Goal: Information Seeking & Learning: Learn about a topic

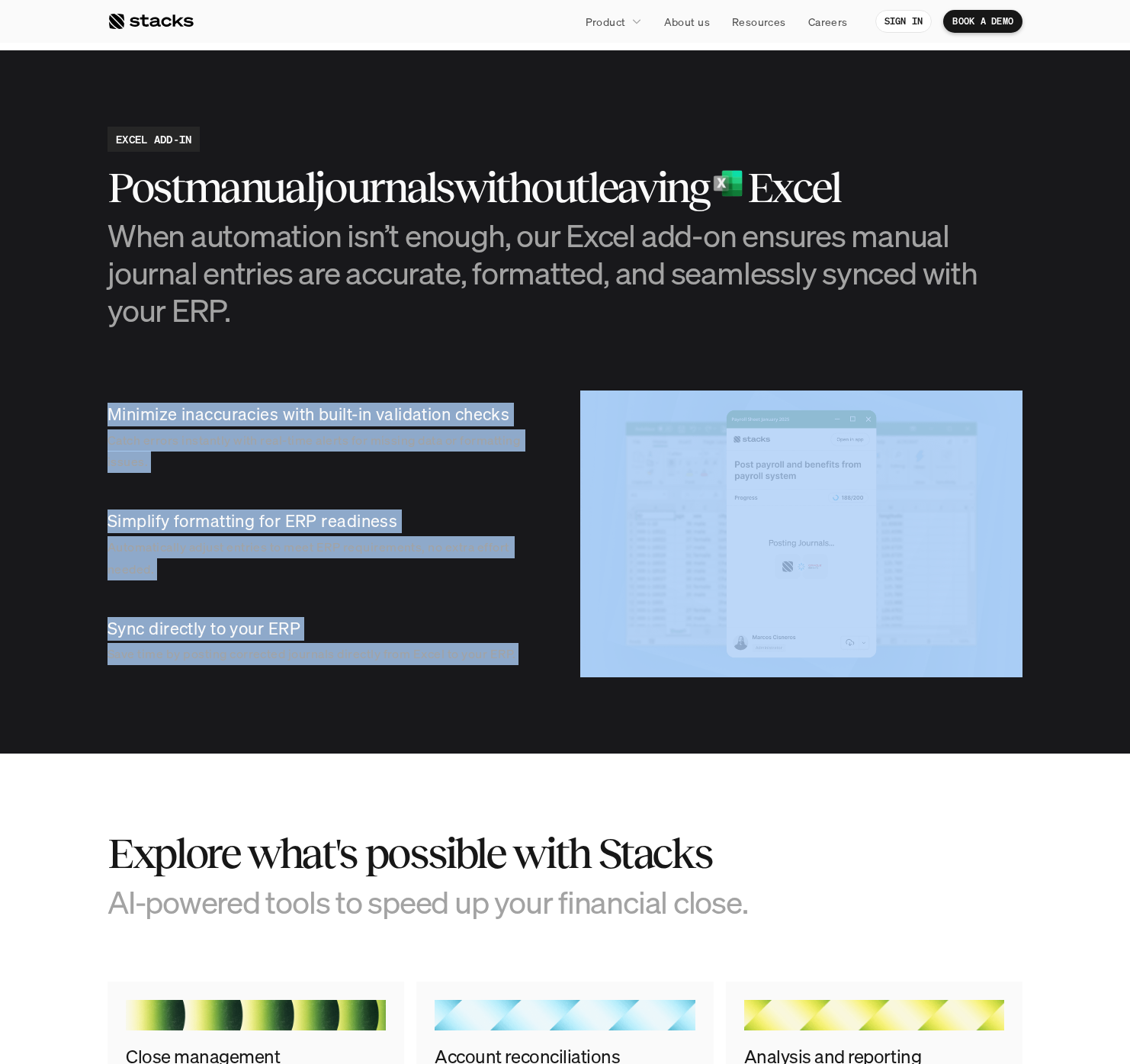
drag, startPoint x: 195, startPoint y: 372, endPoint x: 696, endPoint y: 770, distance: 639.8
click at [696, 770] on div "AI-powered journal entries Leave the manual work behind. Stacks makes journal e…" at bounding box center [565, 472] width 1130 height 3852
click at [696, 770] on section "Explore what's possible with Stacks AI-powered tools to speed up your financial…" at bounding box center [565, 1008] width 1130 height 508
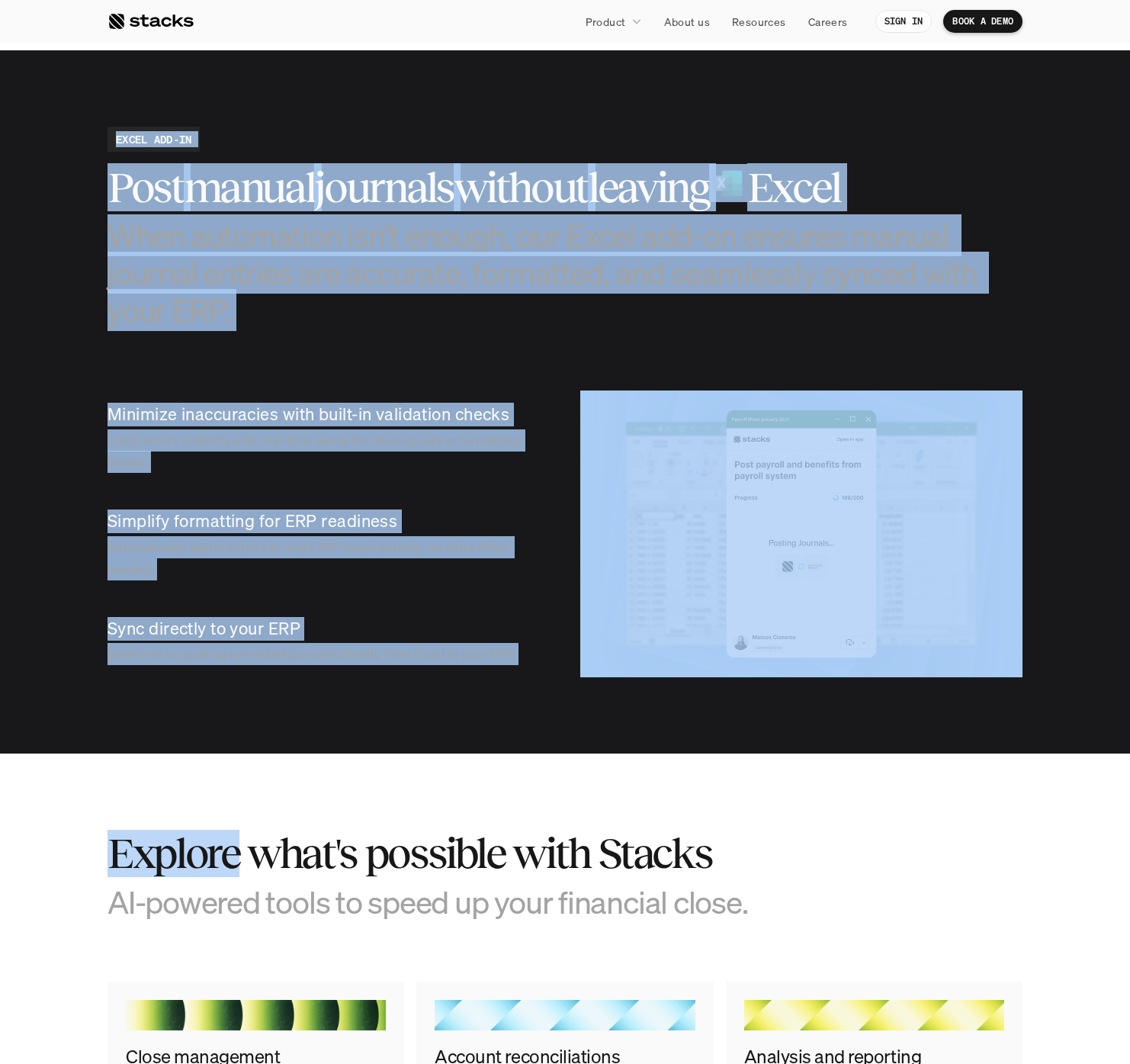
drag, startPoint x: 696, startPoint y: 770, endPoint x: 116, endPoint y: 137, distance: 858.5
click at [116, 137] on div "AI-powered journal entries Leave the manual work behind. Stacks makes journal e…" at bounding box center [565, 472] width 1130 height 3852
click at [116, 137] on h2 "EXCEL ADD-IN" at bounding box center [154, 139] width 75 height 16
drag, startPoint x: 116, startPoint y: 137, endPoint x: 998, endPoint y: 508, distance: 956.9
click at [998, 508] on section "EXCEL ADD-IN Post manual journals without leaving Excel When automation isn’t e…" at bounding box center [565, 402] width 1130 height 704
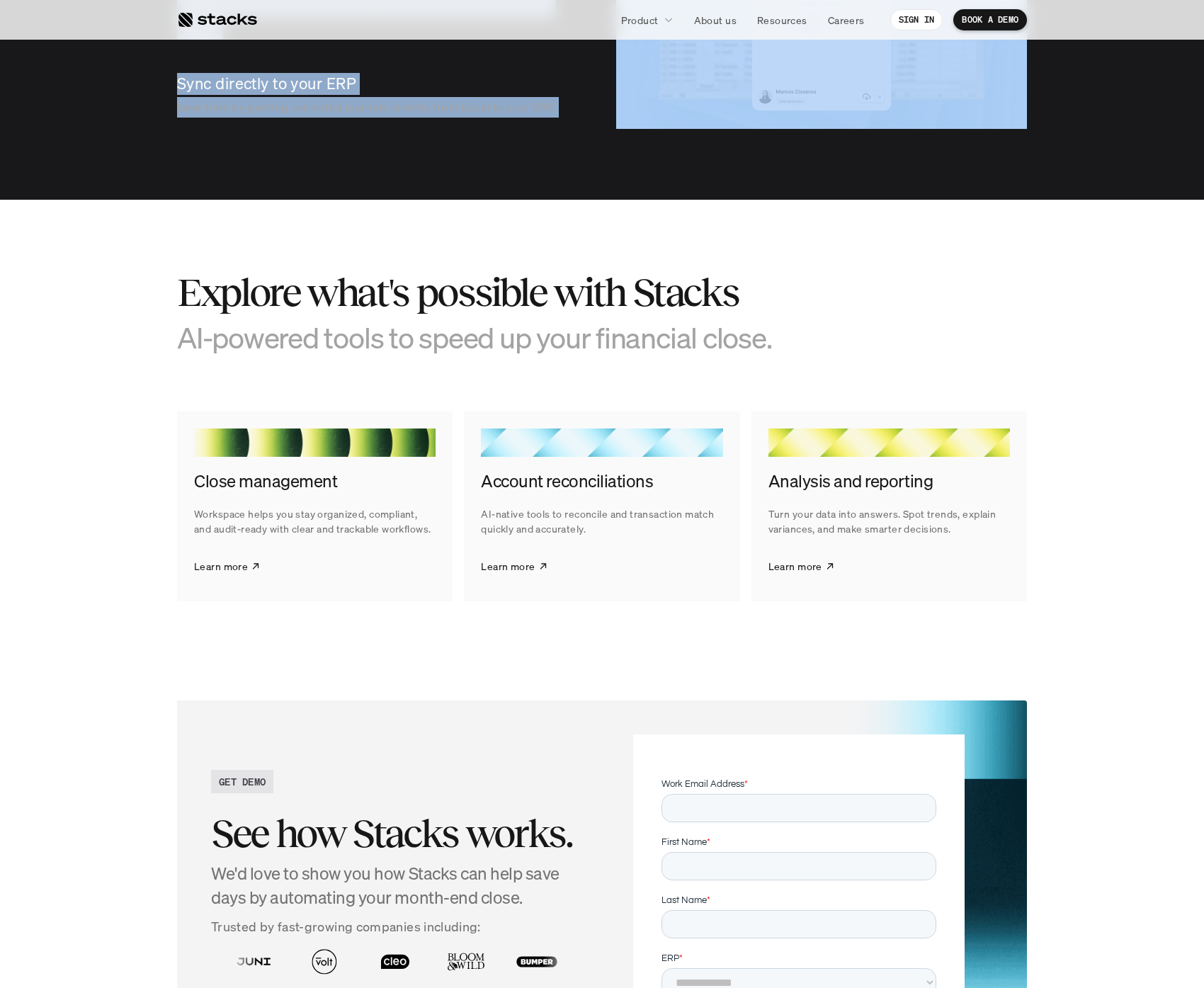
scroll to position [1741, 0]
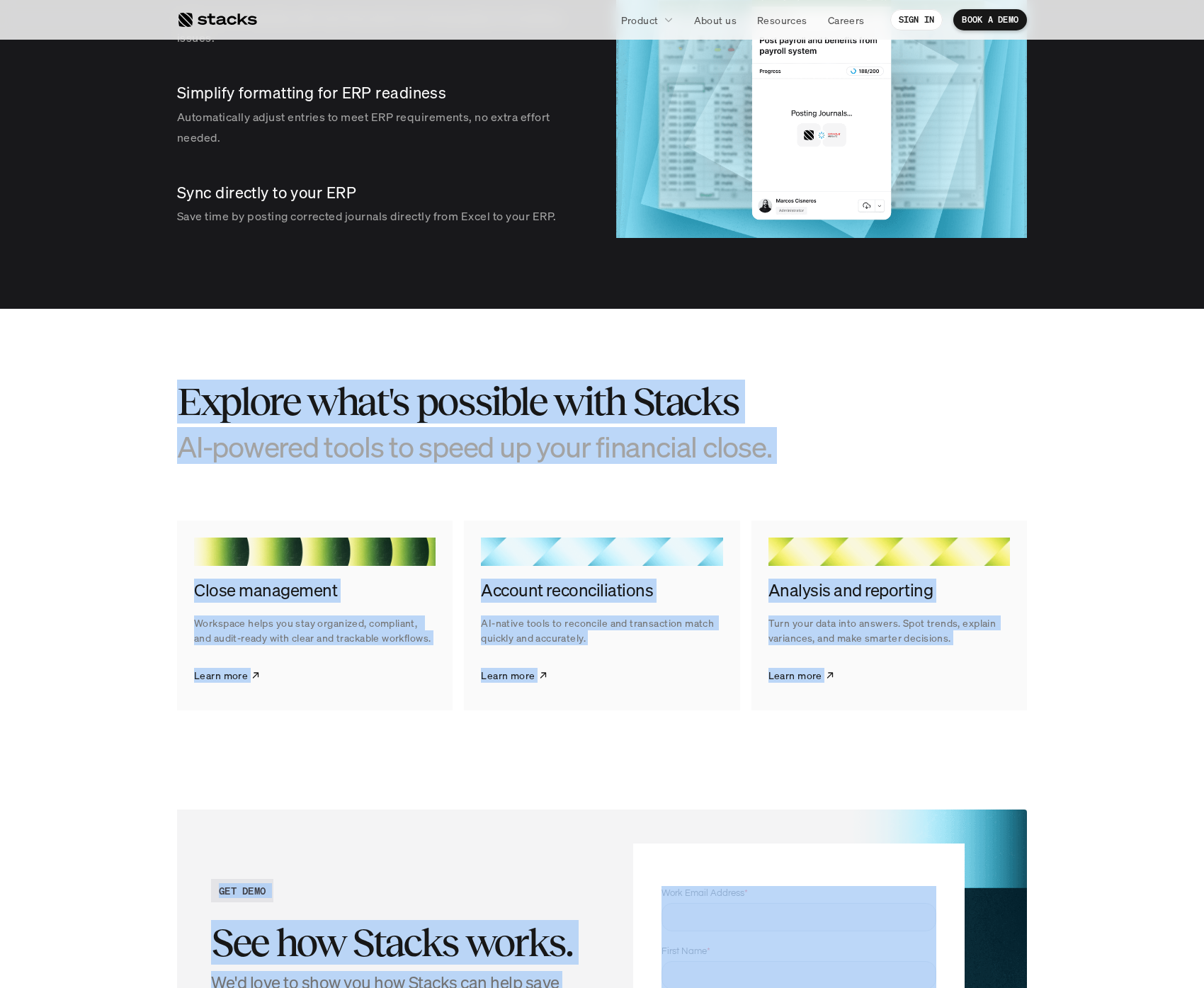
drag, startPoint x: 587, startPoint y: 782, endPoint x: 157, endPoint y: 341, distance: 615.9
click at [157, 341] on div "AI-powered journal entries Leave the manual work behind. Stacks makes journal e…" at bounding box center [602, 47] width 1204 height 3577
click at [157, 341] on section "Explore what's possible with Stacks AI-powered tools to speed up your financial…" at bounding box center [602, 545] width 1204 height 472
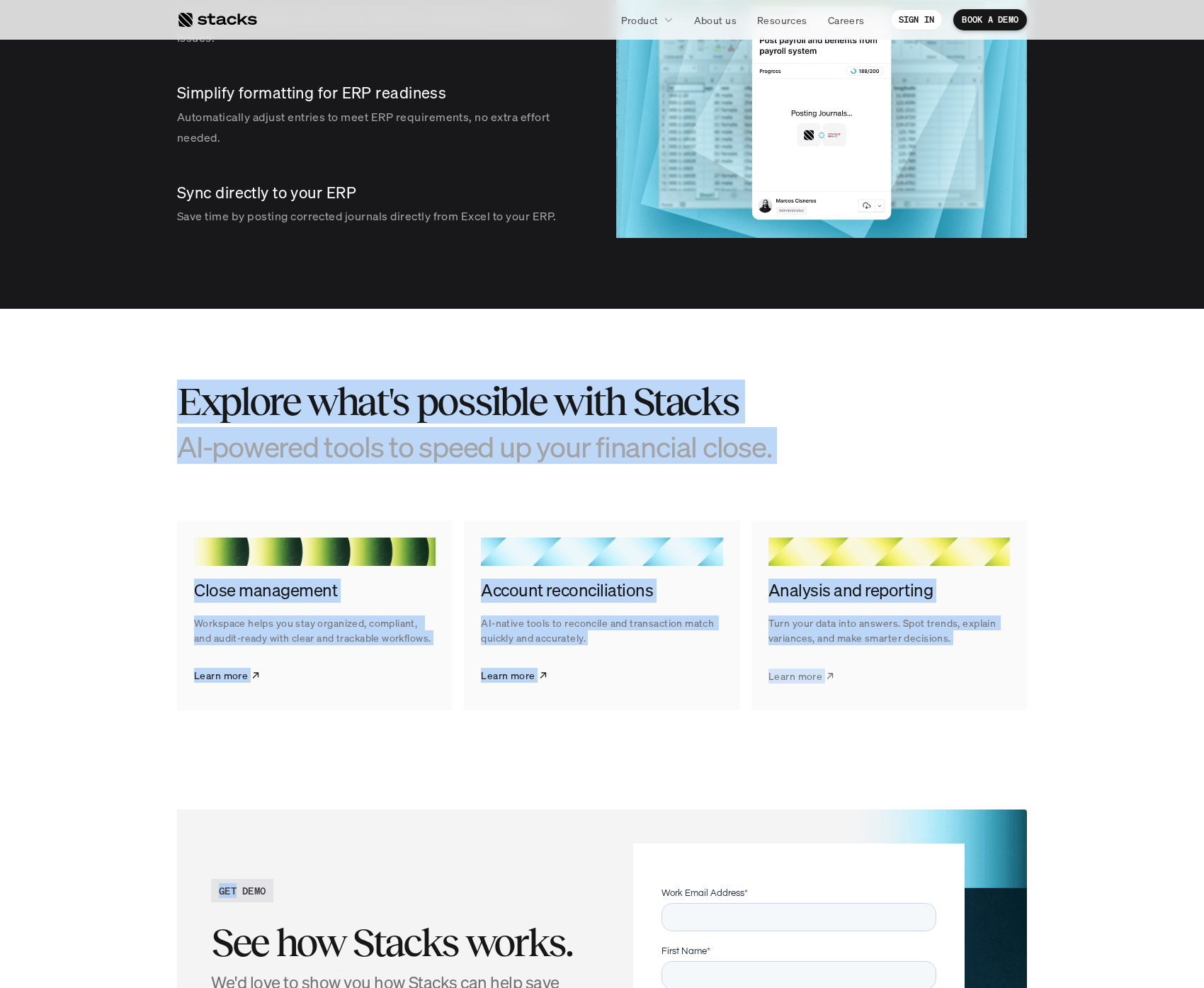
drag, startPoint x: 157, startPoint y: 341, endPoint x: 829, endPoint y: 680, distance: 752.7
click at [829, 680] on section "Explore what's possible with Stacks AI-powered tools to speed up your financial…" at bounding box center [602, 545] width 1204 height 472
click at [683, 775] on section "Explore what's possible with Stacks AI-powered tools to speed up your financial…" at bounding box center [602, 545] width 1204 height 472
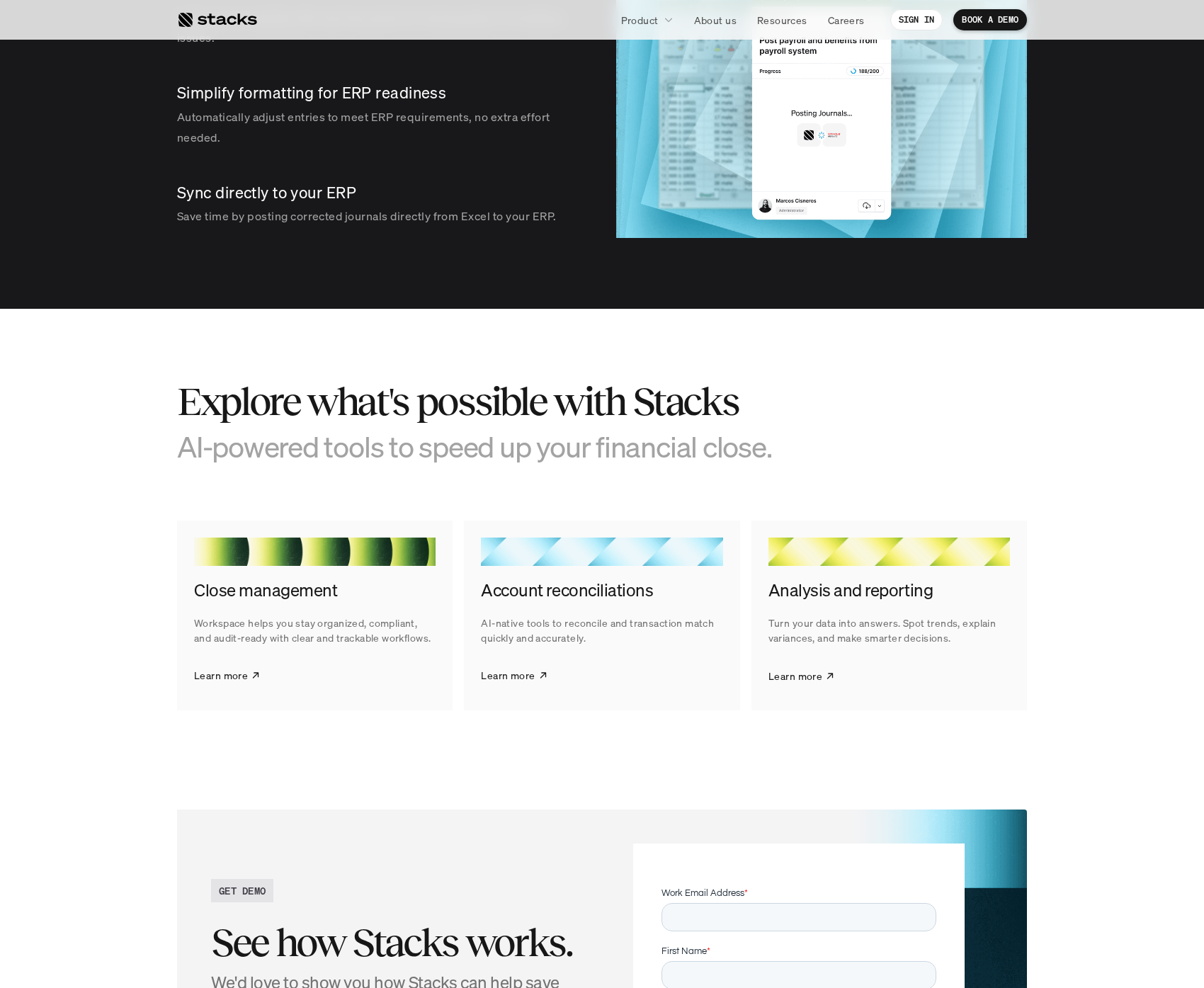
scroll to position [2201, 0]
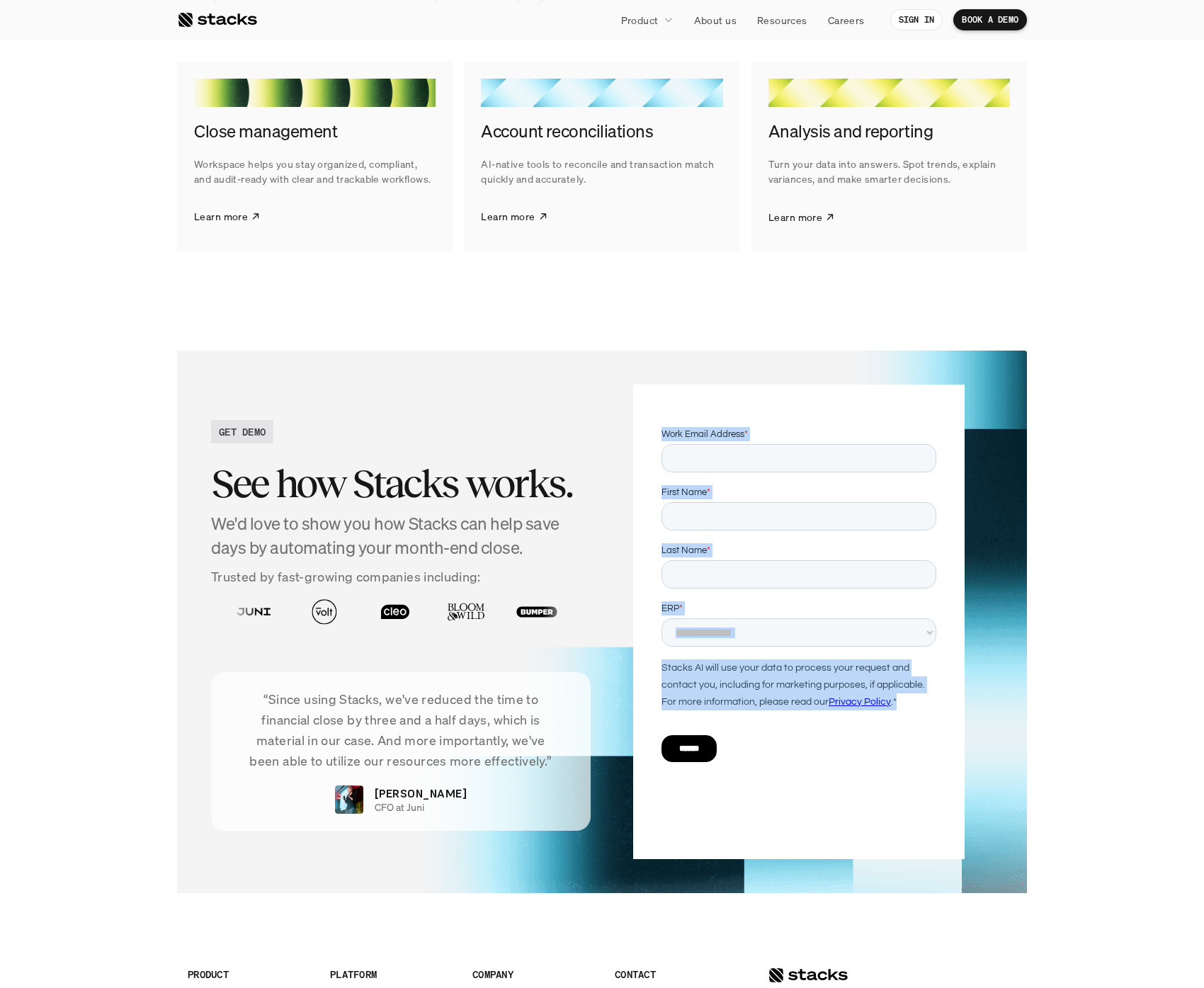
drag, startPoint x: 1343, startPoint y: 1202, endPoint x: 211, endPoint y: 428, distance: 1371.3
click html "**********"
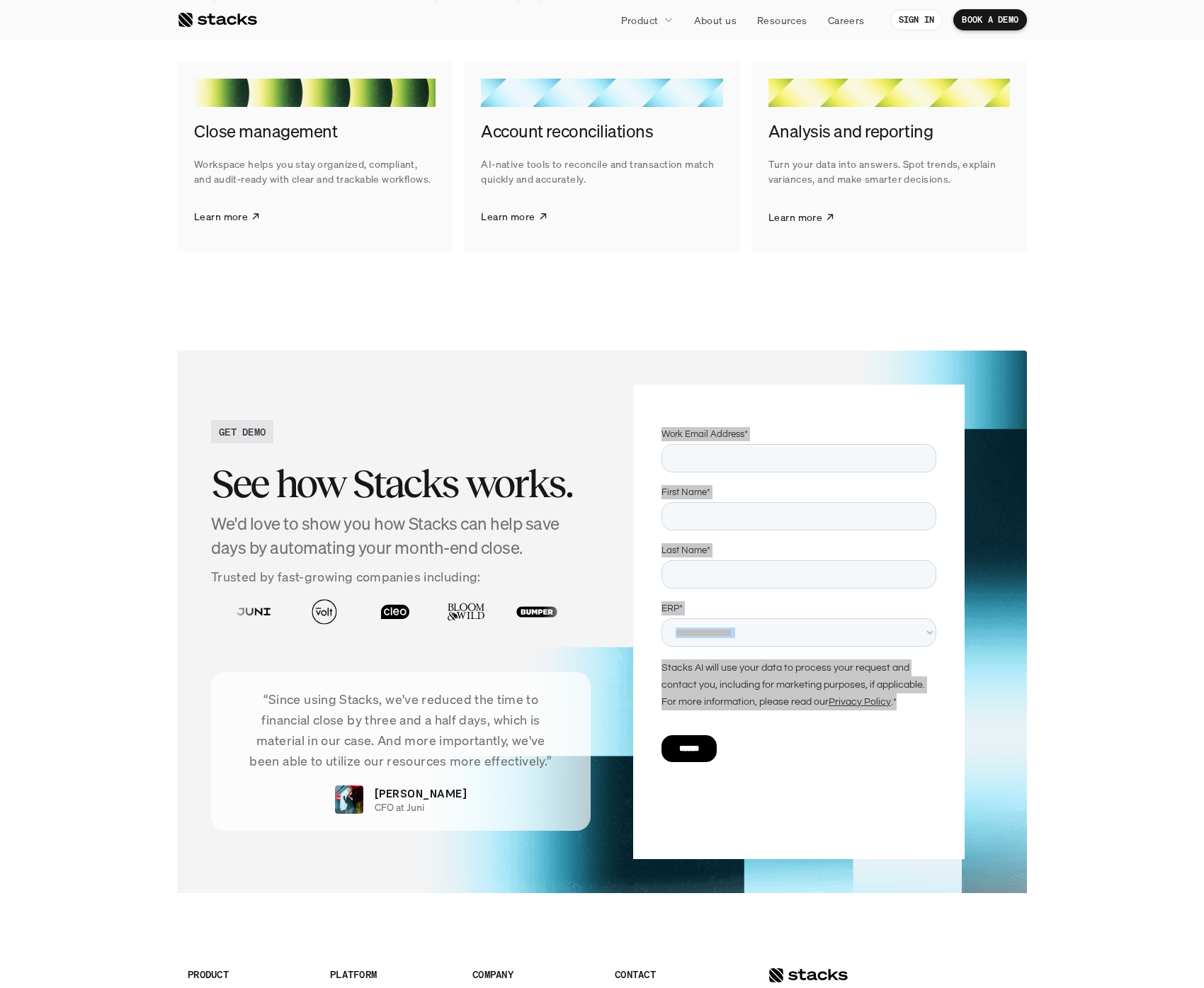
click at [211, 427] on div "GET DEMO" at bounding box center [242, 432] width 62 height 24
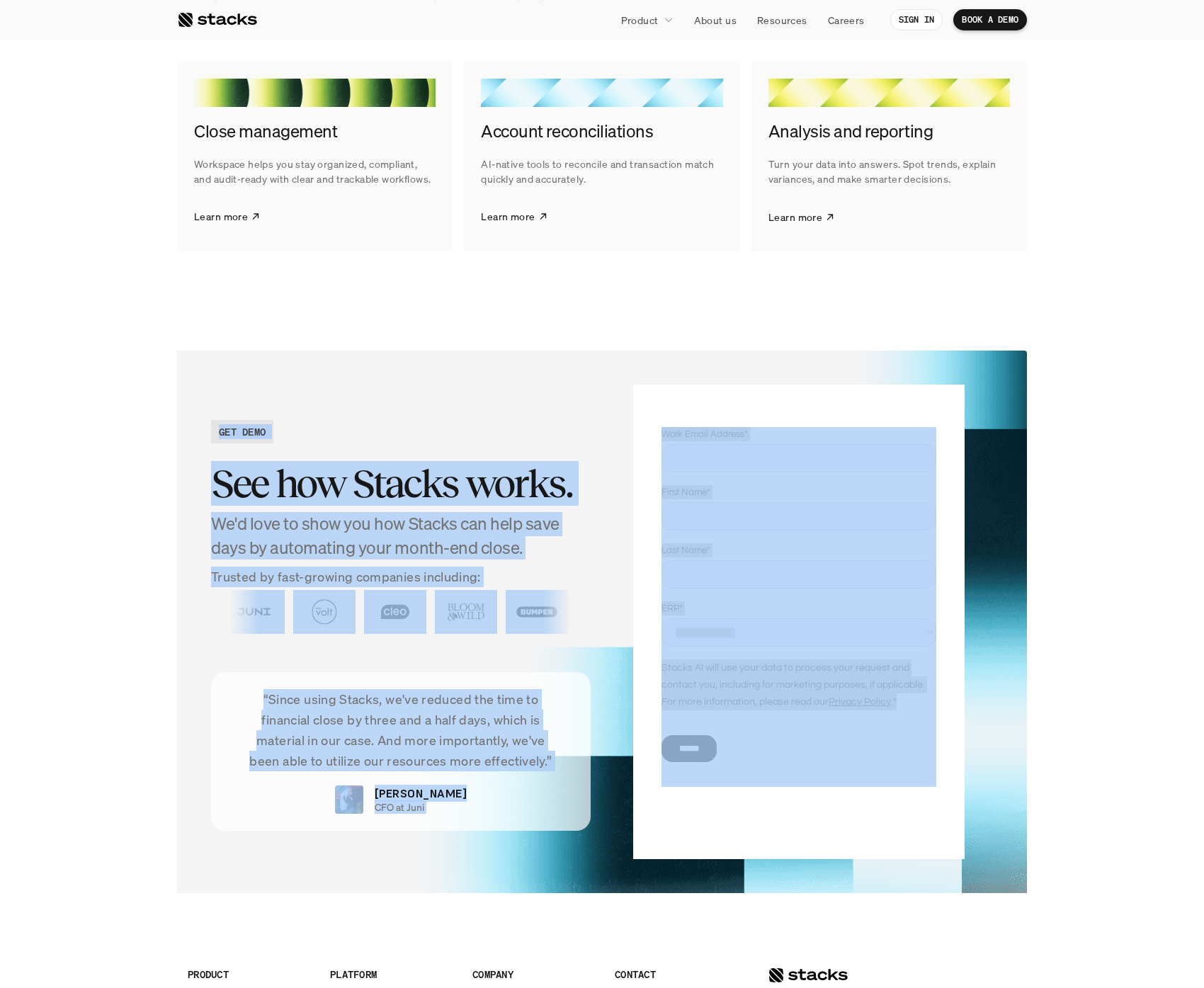
drag, startPoint x: 210, startPoint y: 427, endPoint x: 760, endPoint y: 888, distance: 717.6
click at [760, 888] on div "GET DEMO See how Stacks works. We'd love to show you how Stacks can help save d…" at bounding box center [602, 622] width 850 height 543
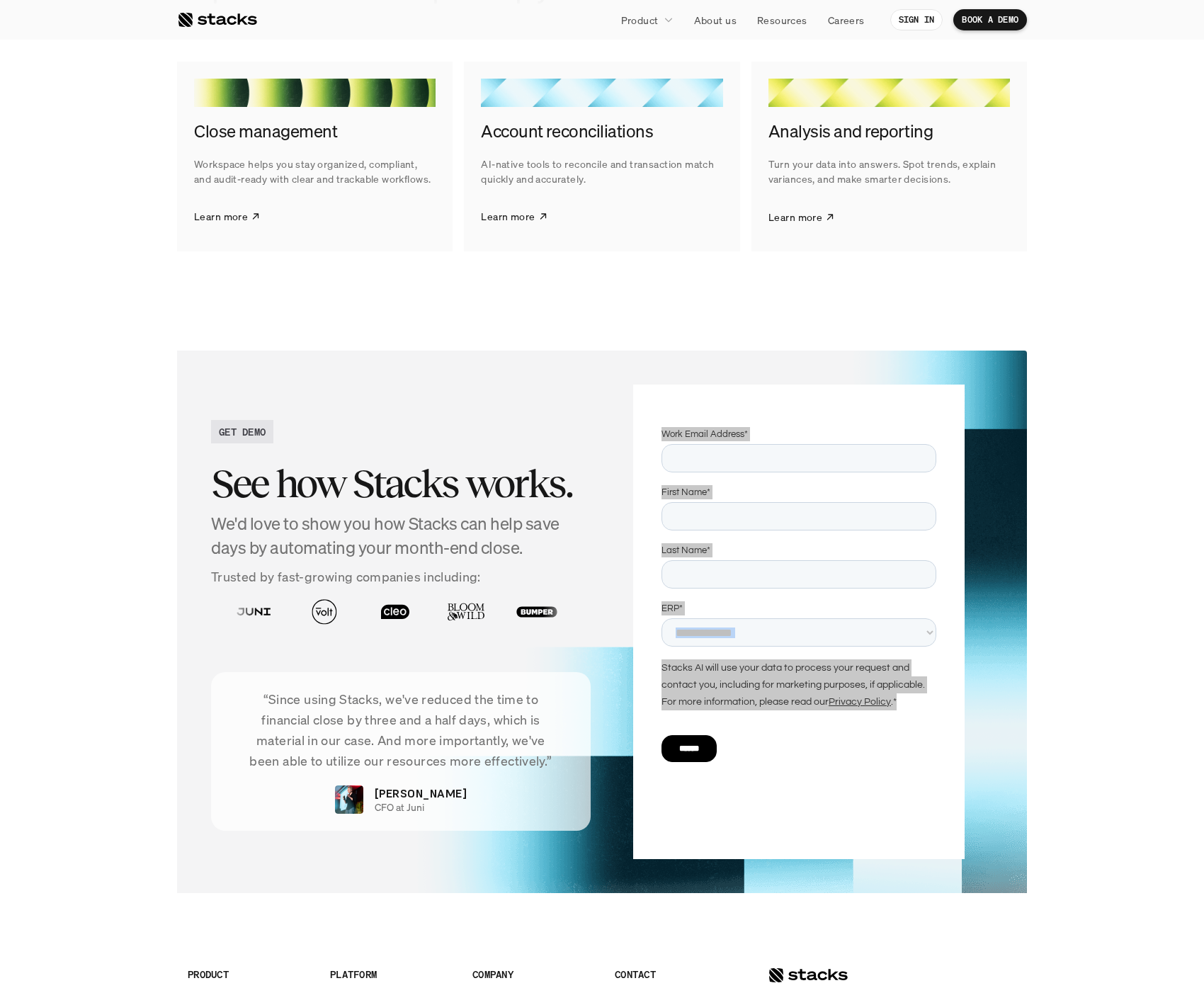
click at [719, 844] on div at bounding box center [799, 622] width 332 height 475
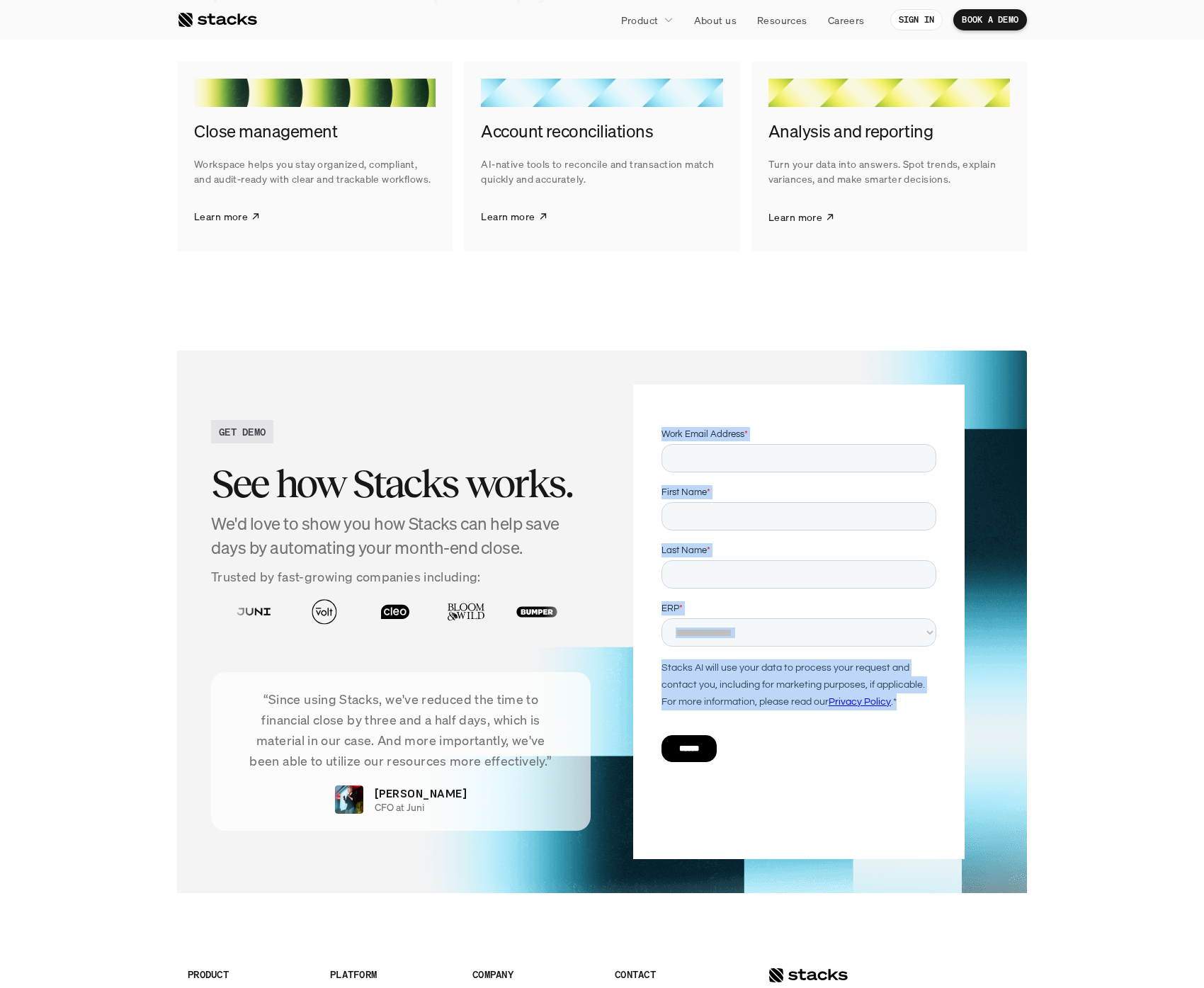
click at [783, 680] on div "Stacks AI will use your data to process your request and contact you, including…" at bounding box center [799, 684] width 275 height 51
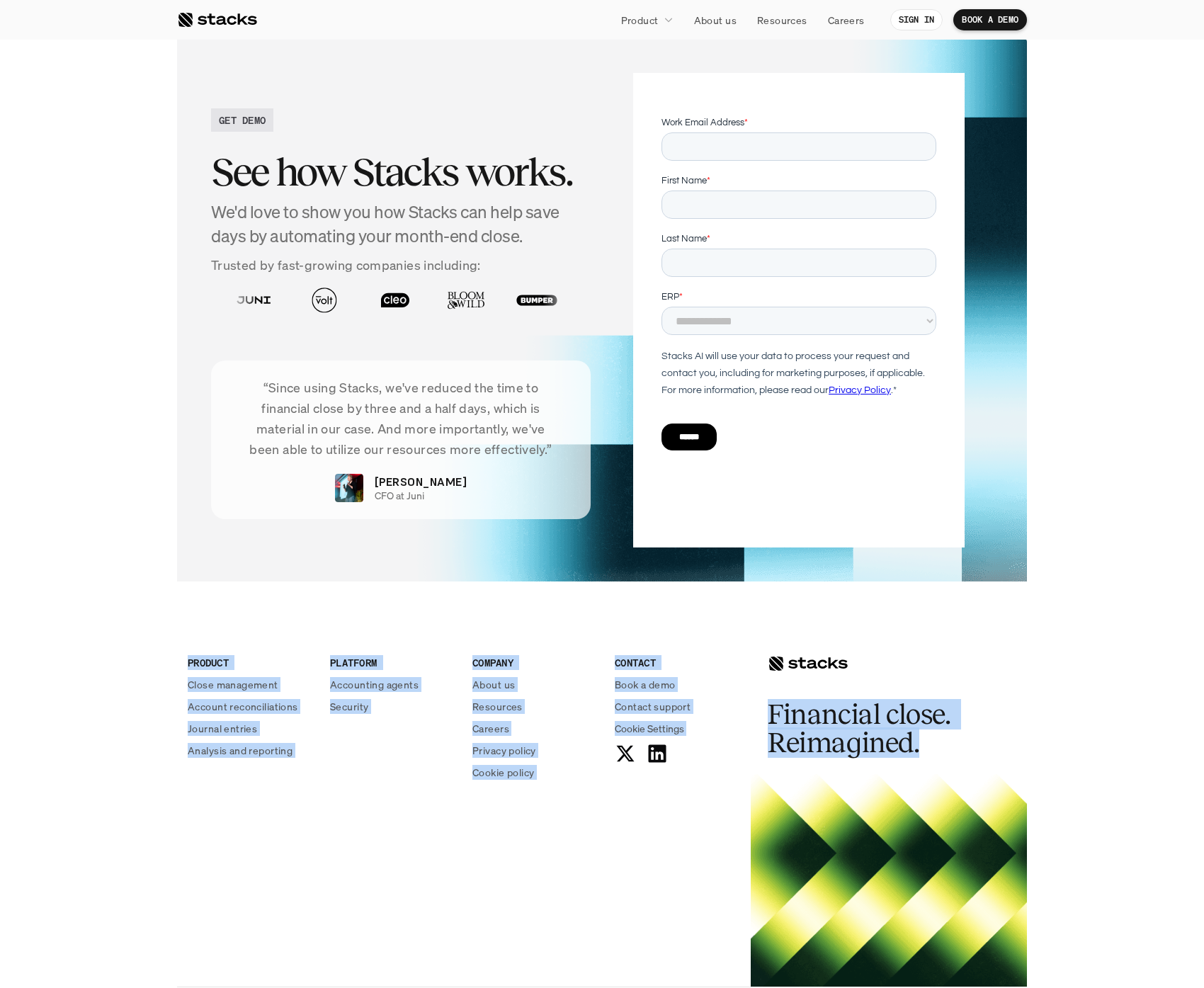
scroll to position [2588, 0]
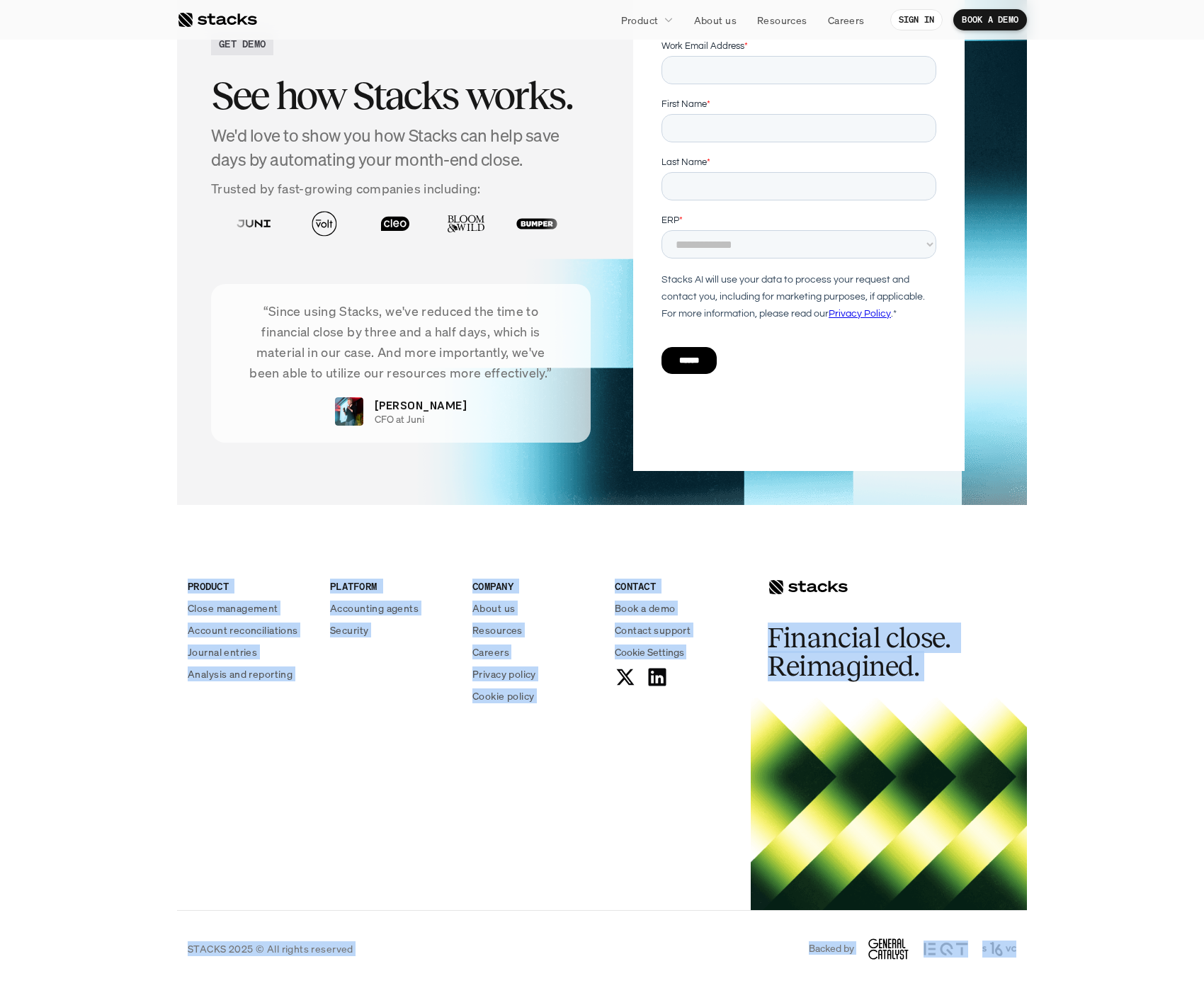
drag, startPoint x: 182, startPoint y: 642, endPoint x: 1012, endPoint y: 953, distance: 886.4
click at [1012, 953] on footer "PRODUCT Close management Account reconciliations Journal entries Analysis and r…" at bounding box center [602, 761] width 1204 height 455
click at [564, 782] on div "PRODUCT Close management Account reconciliations Journal entries Analysis and r…" at bounding box center [602, 722] width 850 height 377
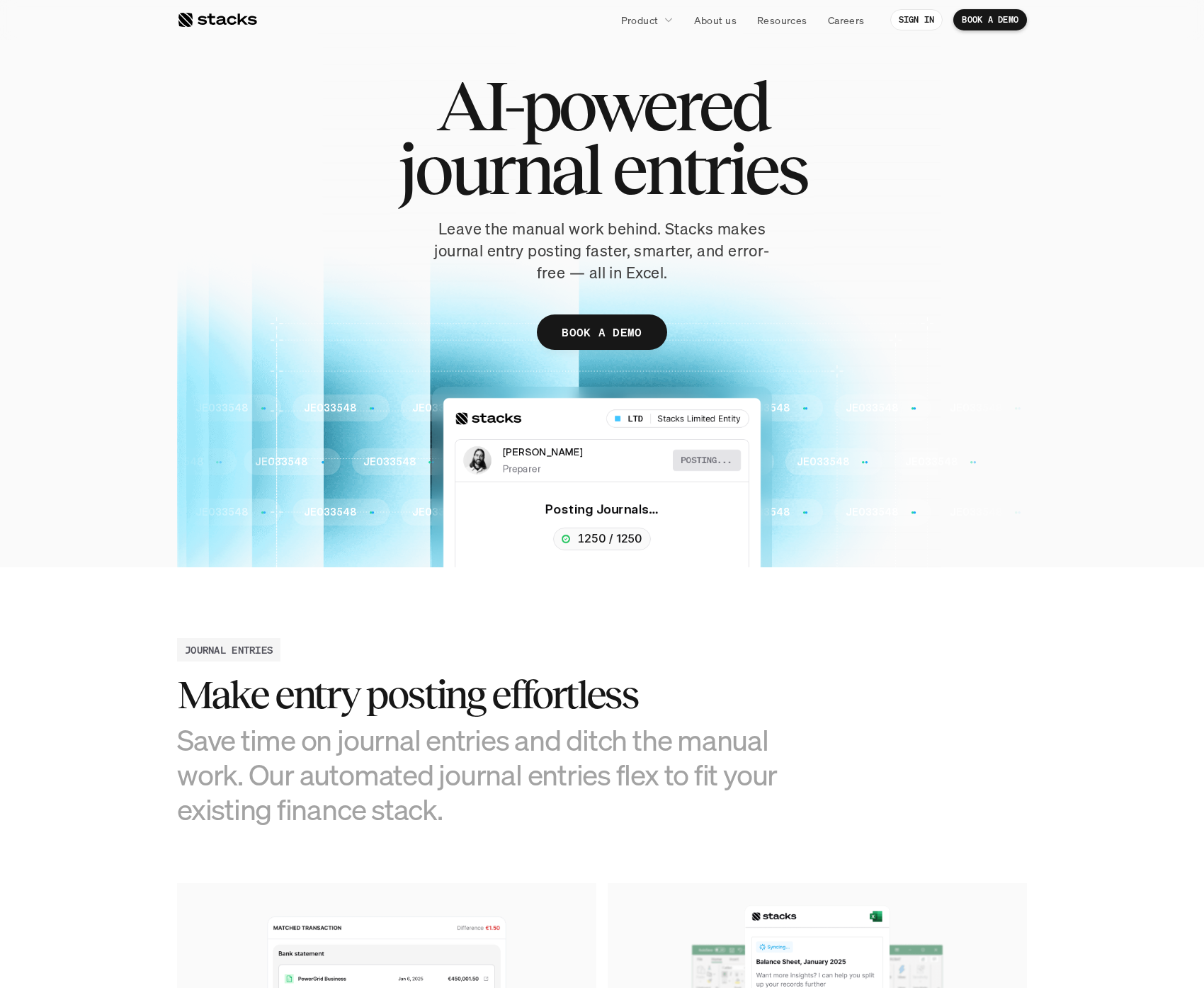
scroll to position [0, 0]
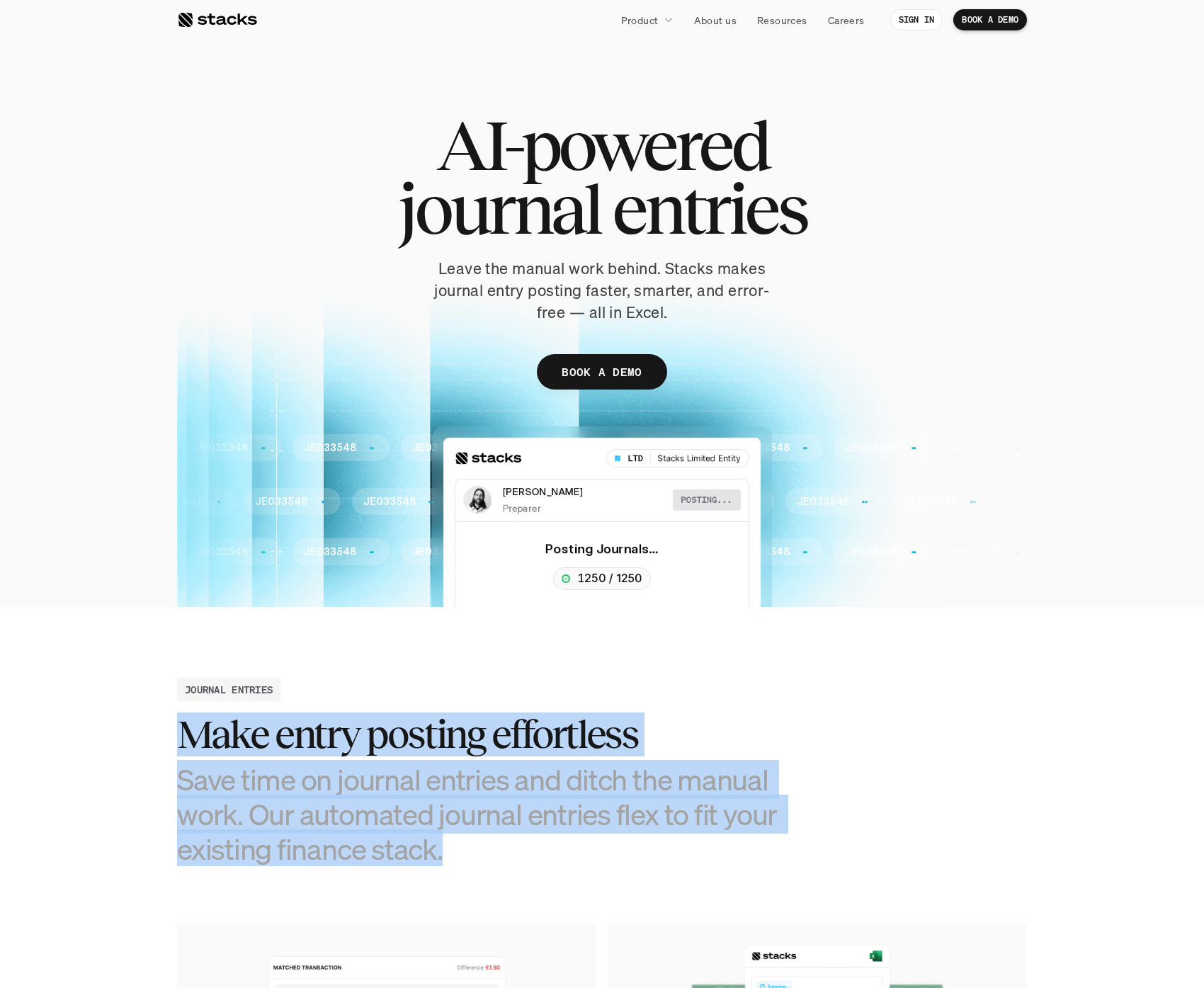
drag, startPoint x: 552, startPoint y: 649, endPoint x: 663, endPoint y: 883, distance: 259.0
click at [663, 883] on section "JOURNAL ENTRIES Make entry posting effortless Save time on journal entries and …" at bounding box center [602, 1002] width 1204 height 790
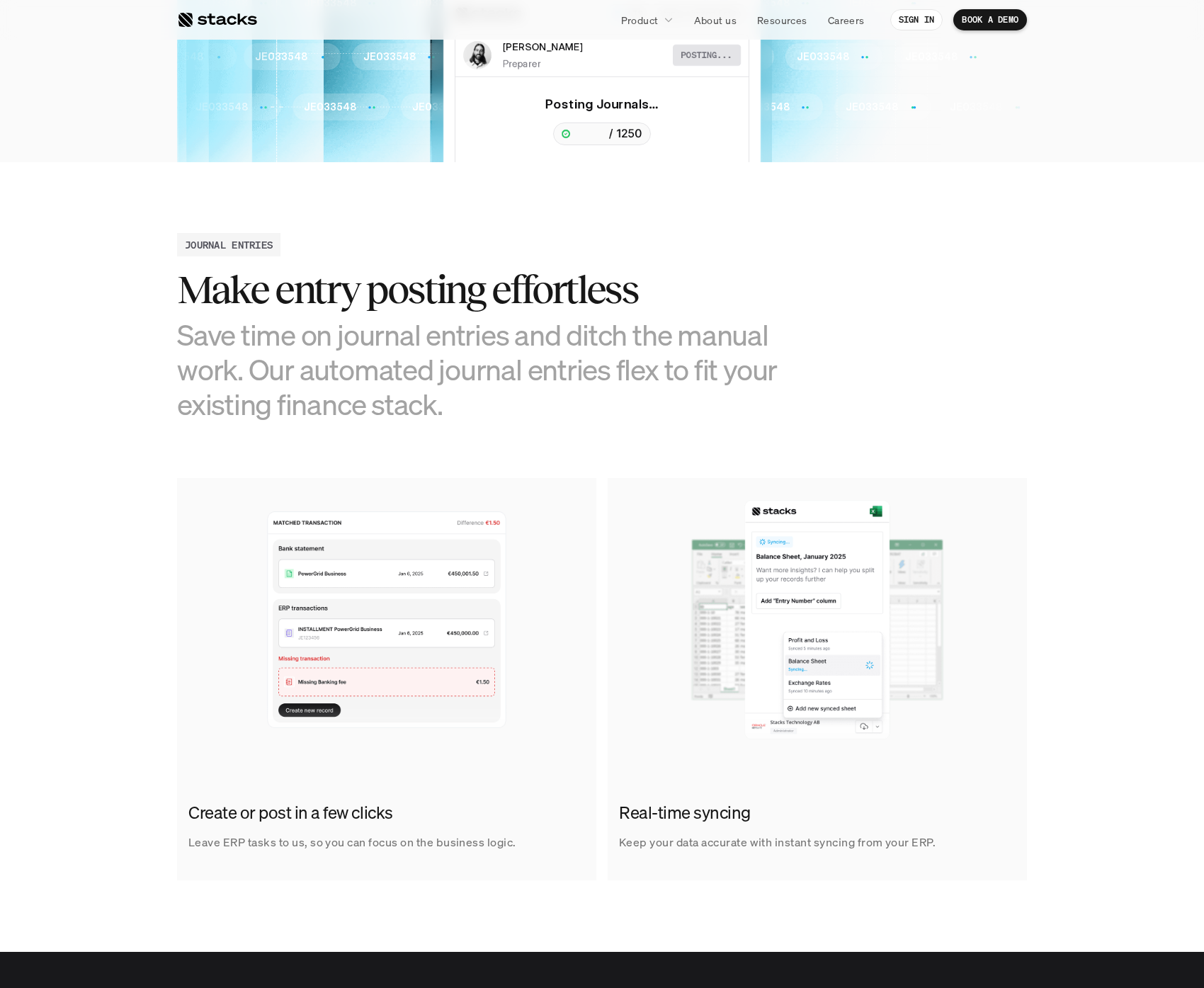
scroll to position [682, 0]
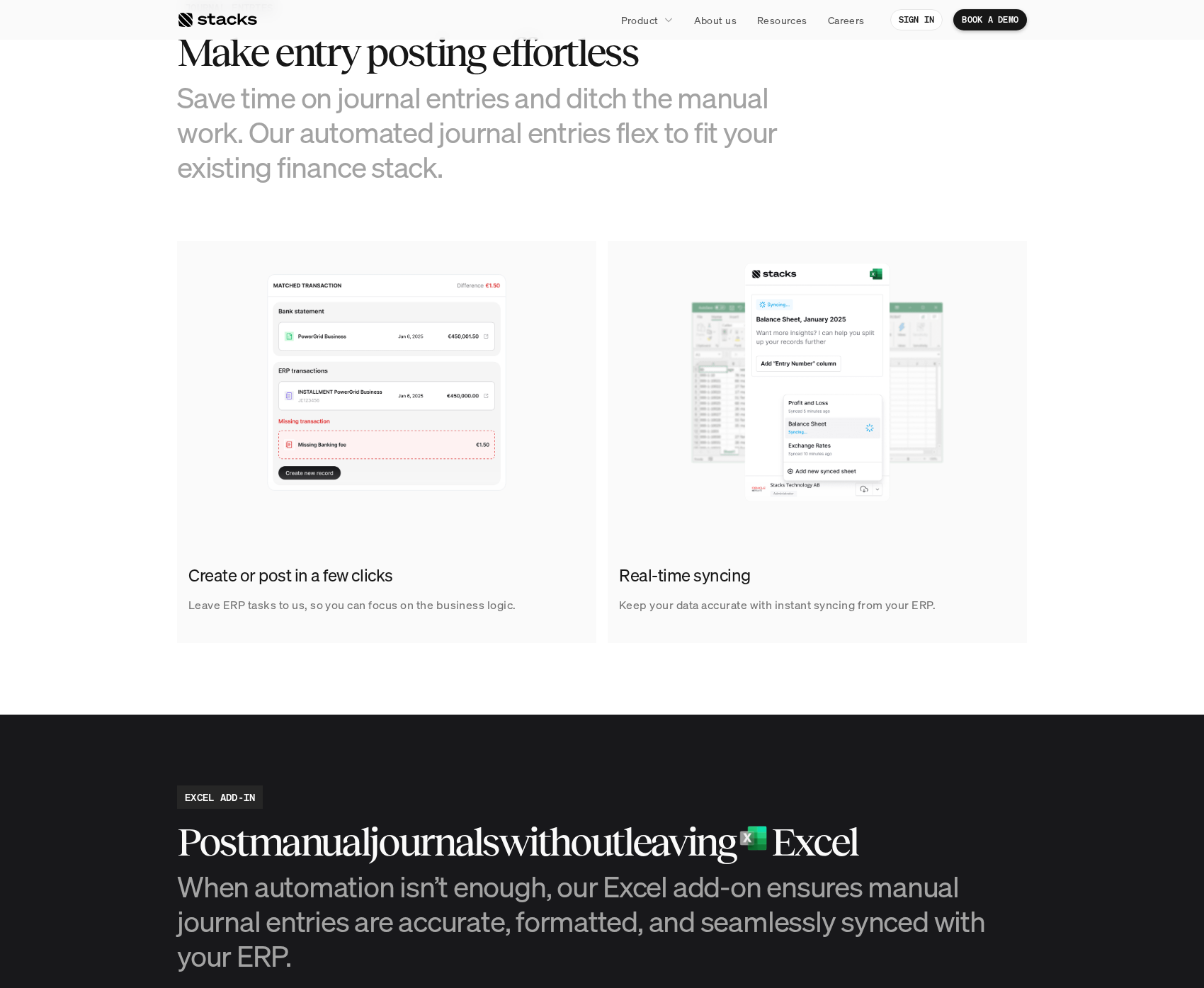
click at [600, 869] on h3 "When automation isn’t enough, our Excel add-on ensures manual journal entries a…" at bounding box center [602, 921] width 850 height 105
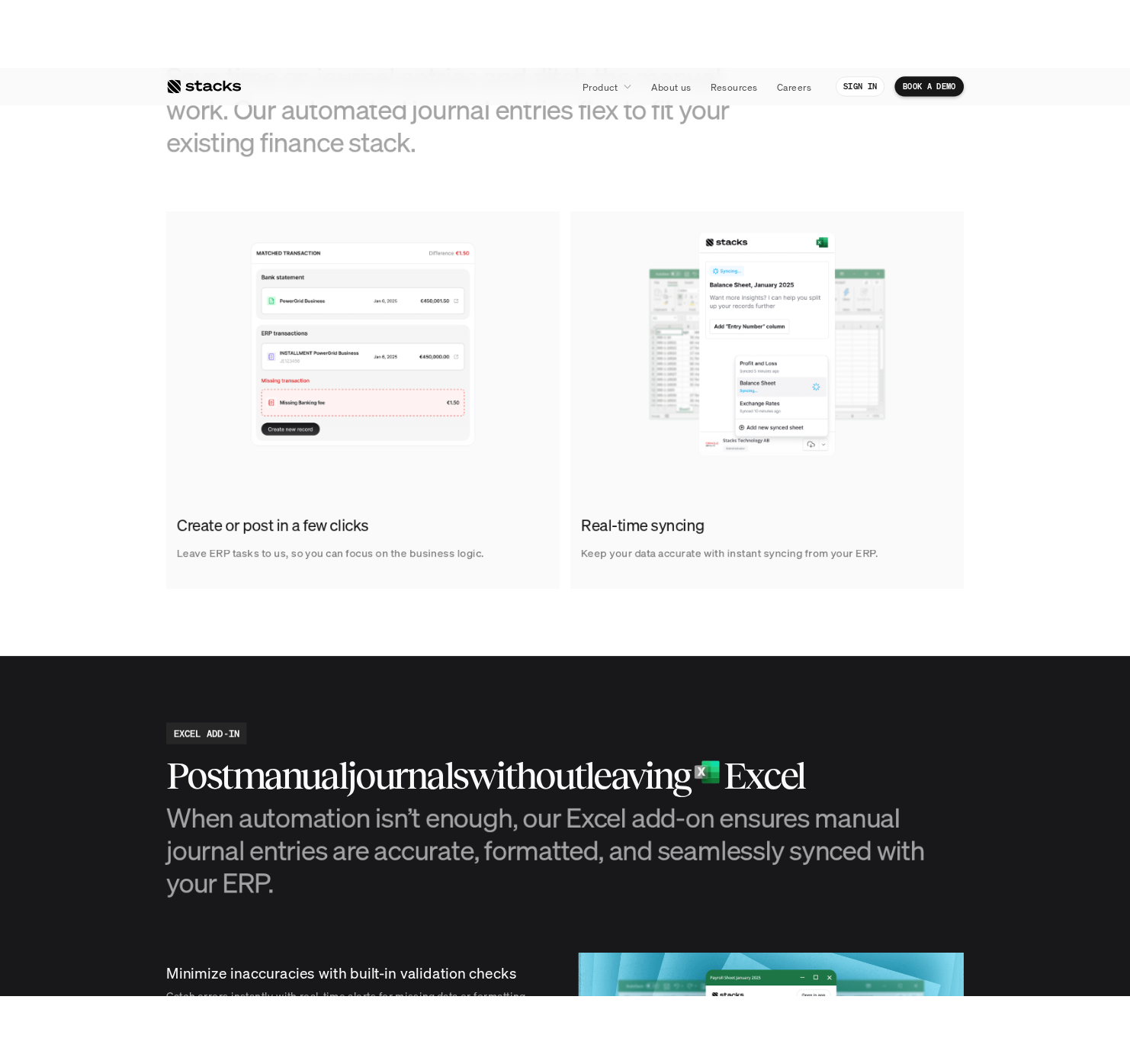
scroll to position [949, 0]
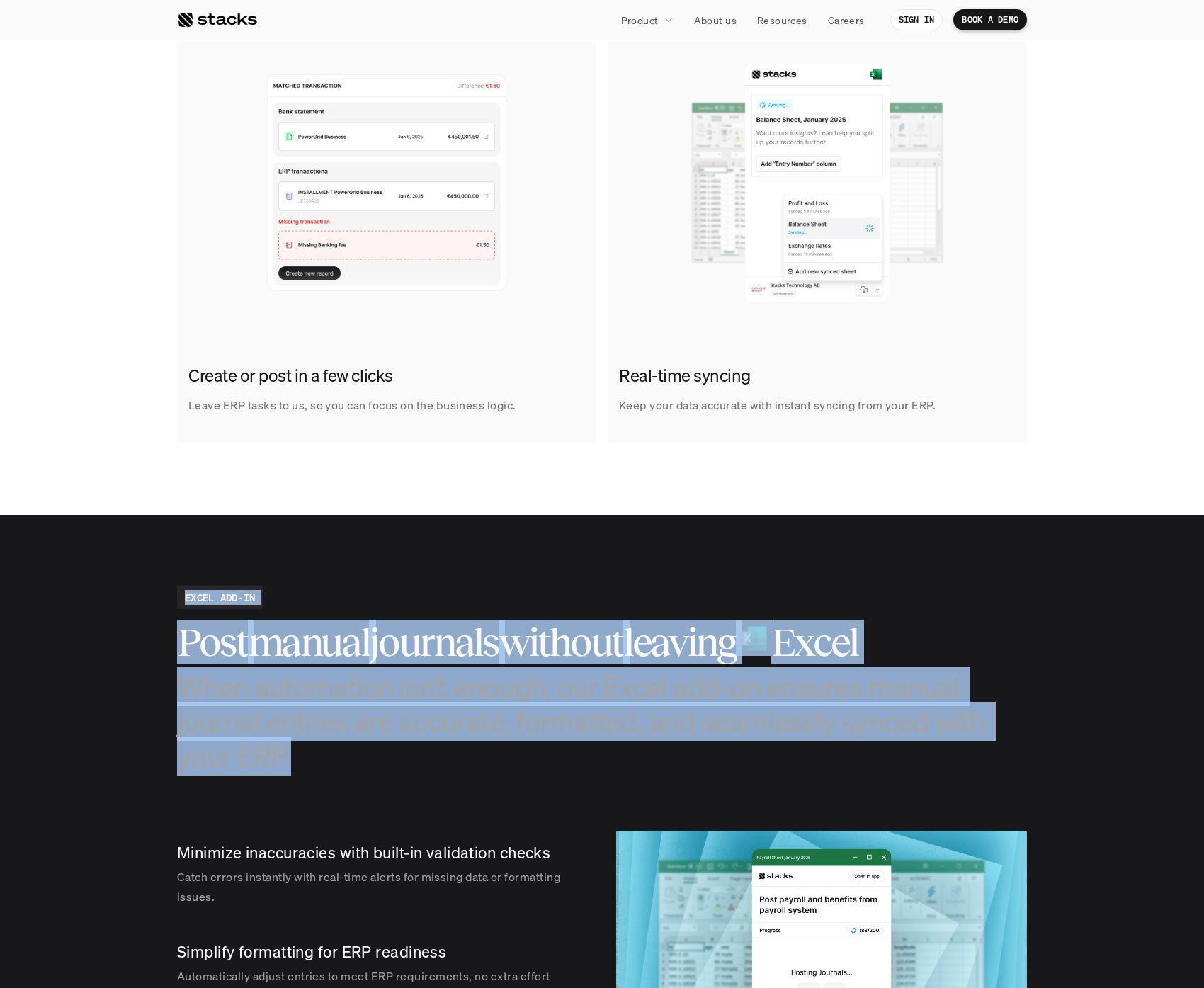
drag, startPoint x: 554, startPoint y: 763, endPoint x: 261, endPoint y: 565, distance: 353.6
click at [261, 565] on section "EXCEL ADD-IN Post manual journals without leaving Excel When automation isn’t e…" at bounding box center [602, 842] width 1204 height 654
click at [262, 565] on section "EXCEL ADD-IN Post manual journals without leaving Excel When automation isn’t e…" at bounding box center [602, 842] width 1204 height 654
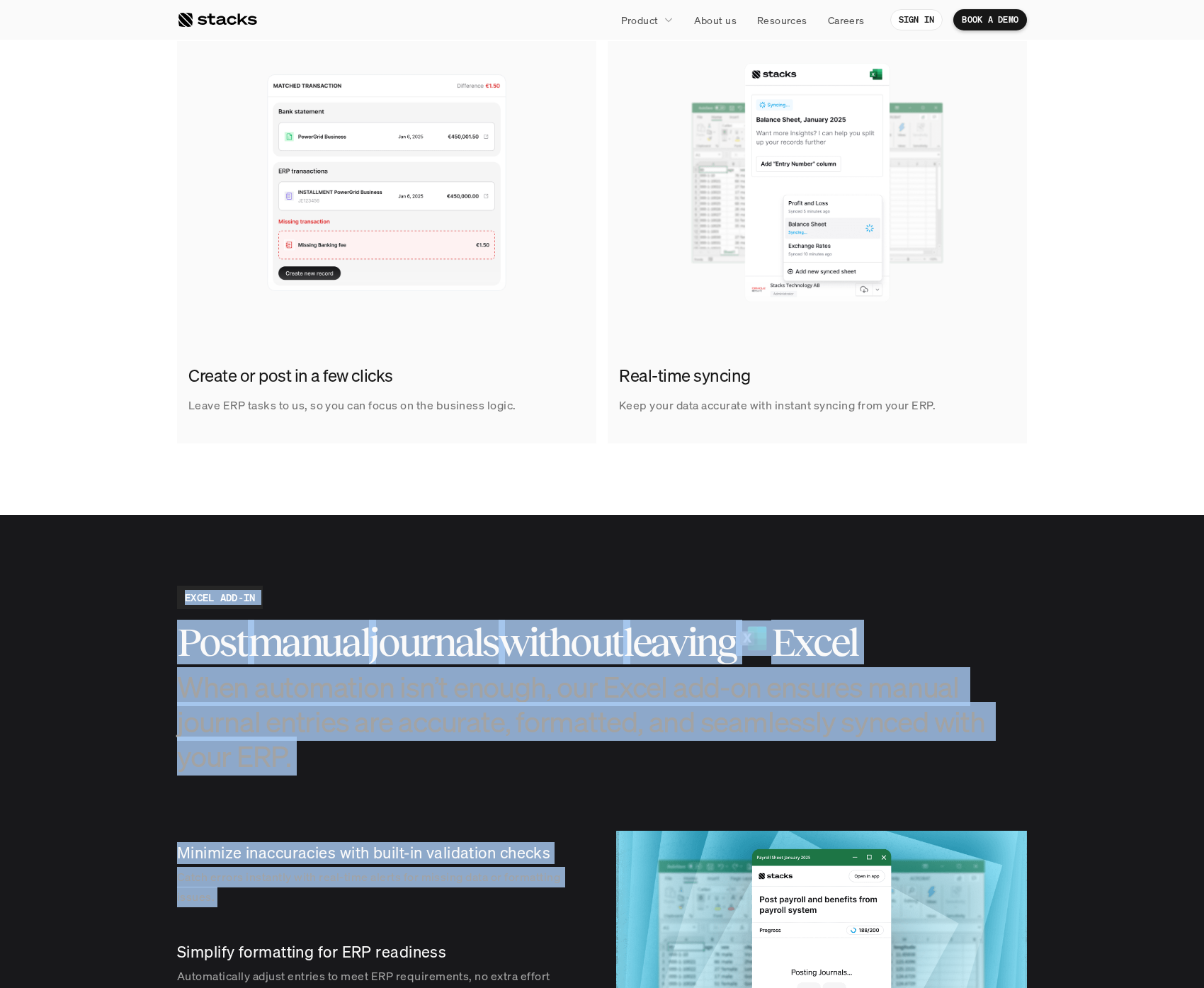
drag, startPoint x: 262, startPoint y: 565, endPoint x: 561, endPoint y: 897, distance: 446.8
click at [561, 897] on section "EXCEL ADD-IN Post manual journals without leaving Excel When automation isn’t e…" at bounding box center [602, 842] width 1204 height 654
click at [561, 898] on p "Catch errors instantly with real-time alerts for missing data or formatting iss…" at bounding box center [380, 888] width 405 height 41
